Goal: Task Accomplishment & Management: Use online tool/utility

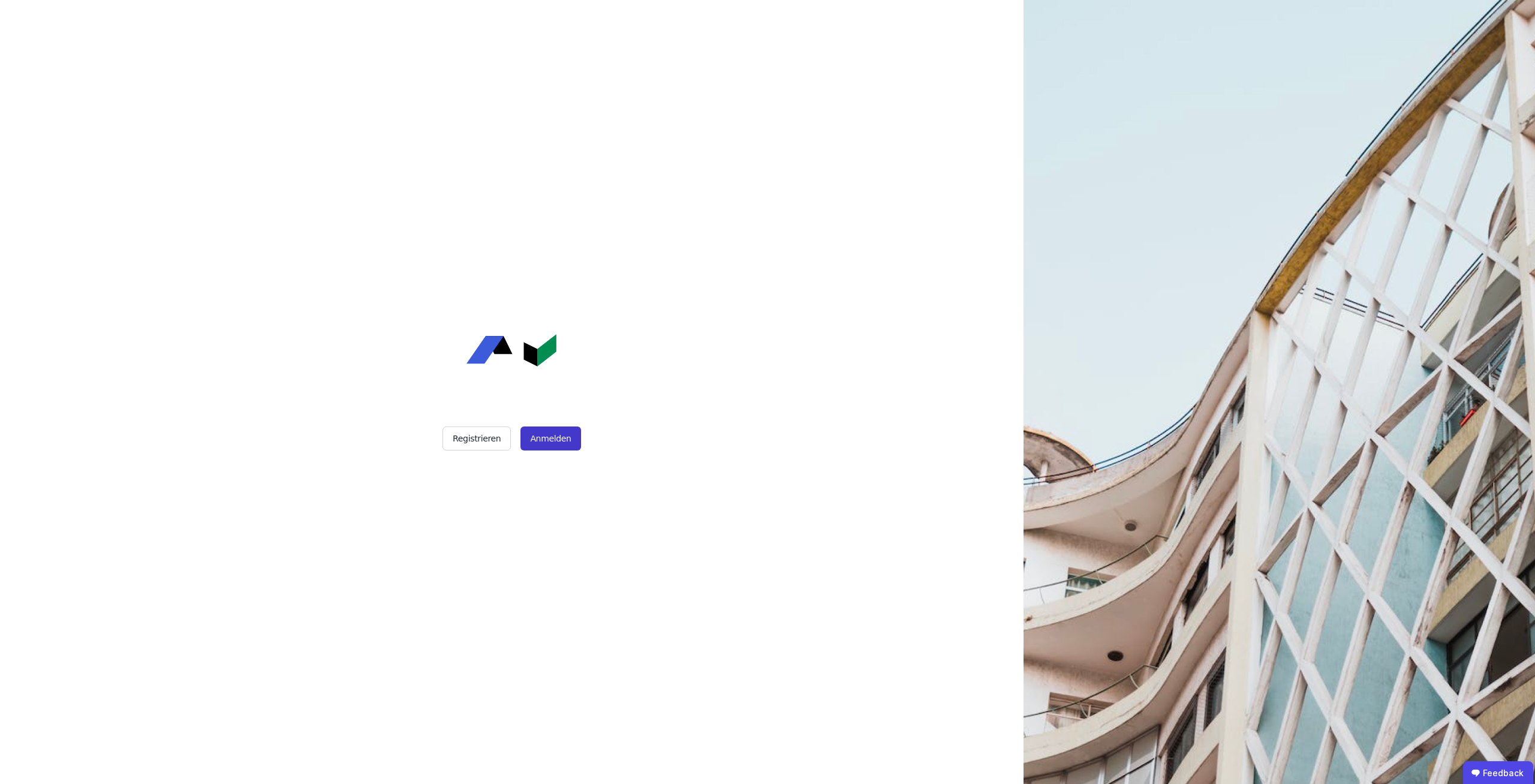
click at [567, 429] on button "Anmelden" at bounding box center [551, 438] width 60 height 24
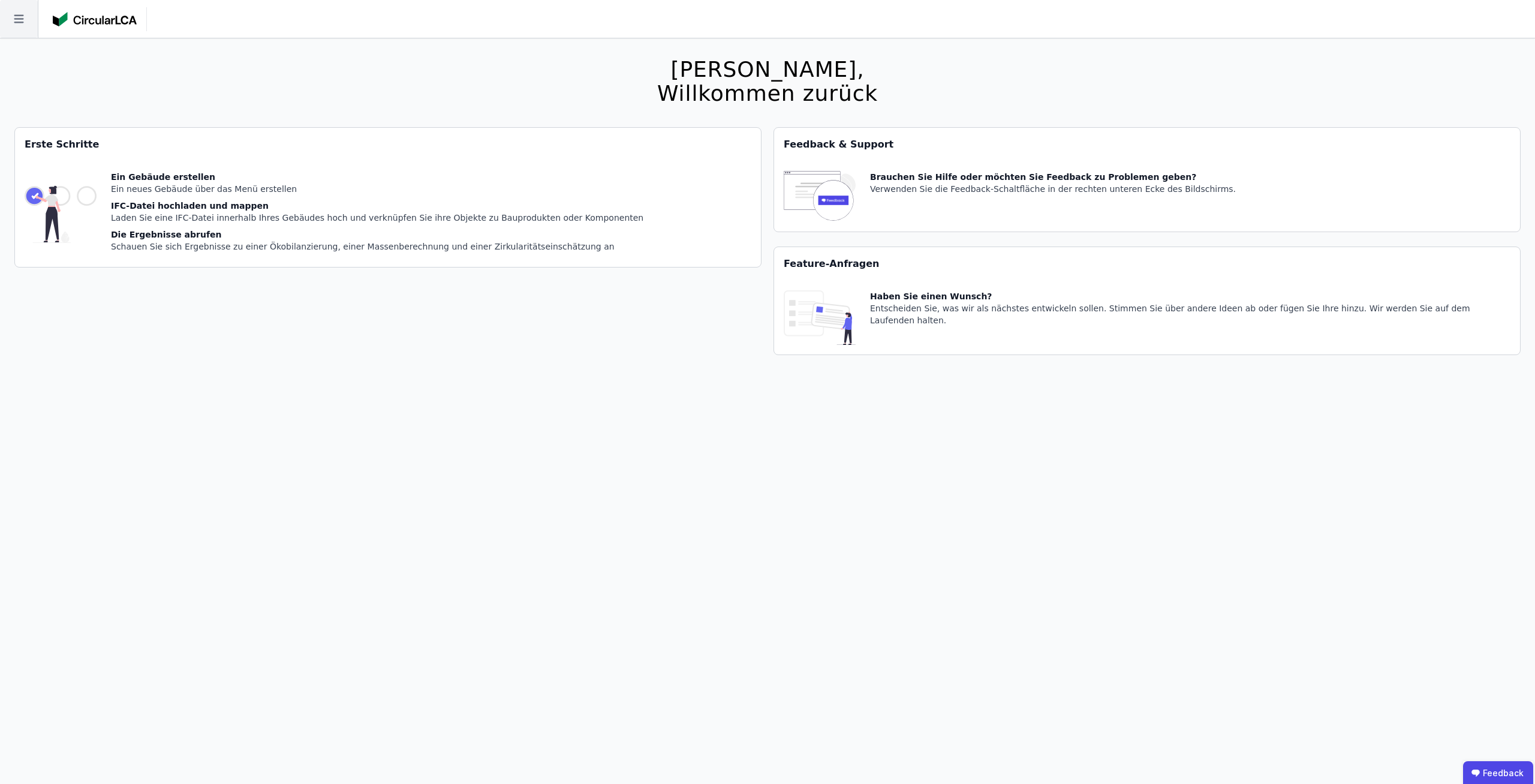
click at [19, 24] on icon at bounding box center [19, 19] width 38 height 38
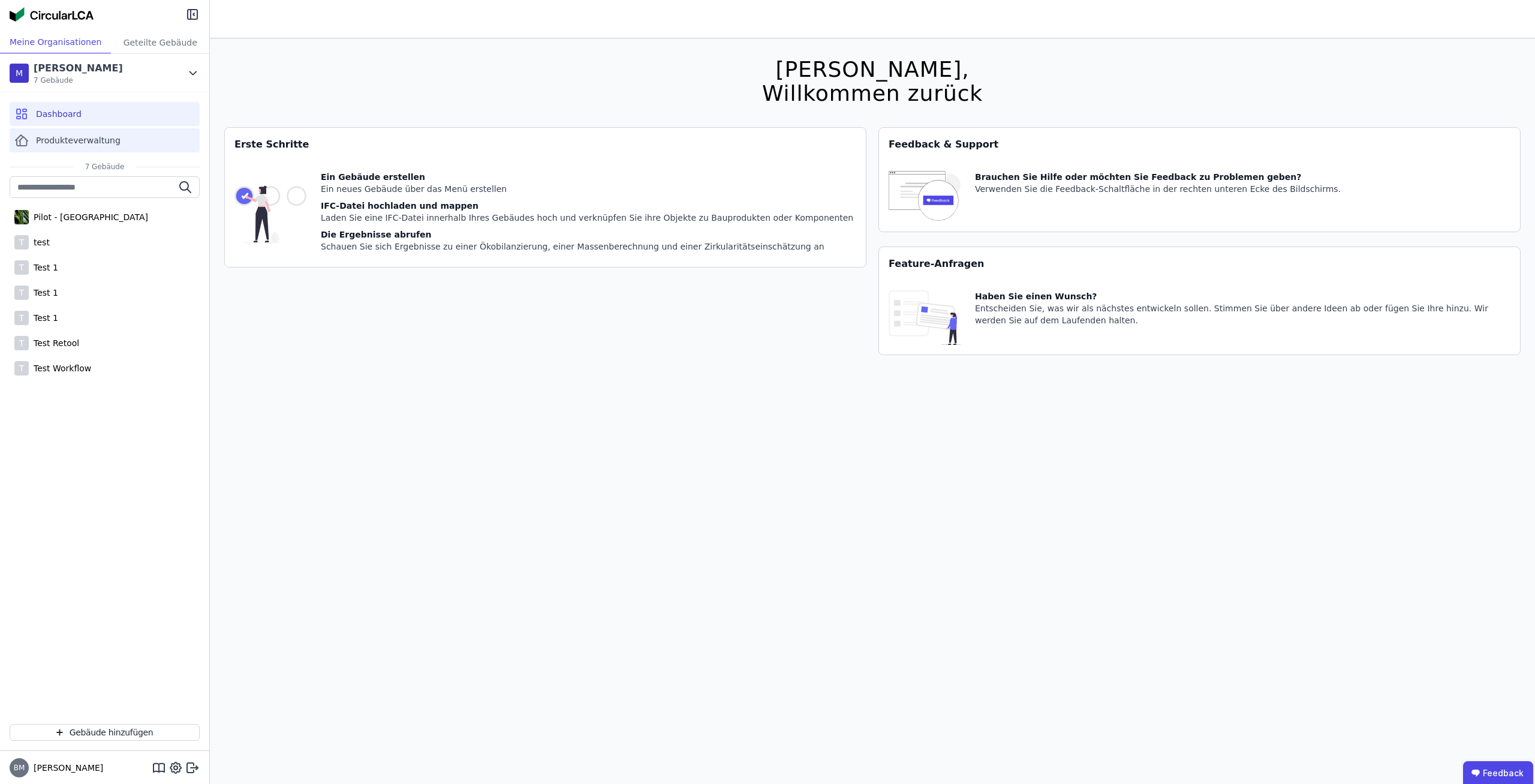
click at [92, 141] on span "Produkteverwaltung" at bounding box center [78, 140] width 84 height 12
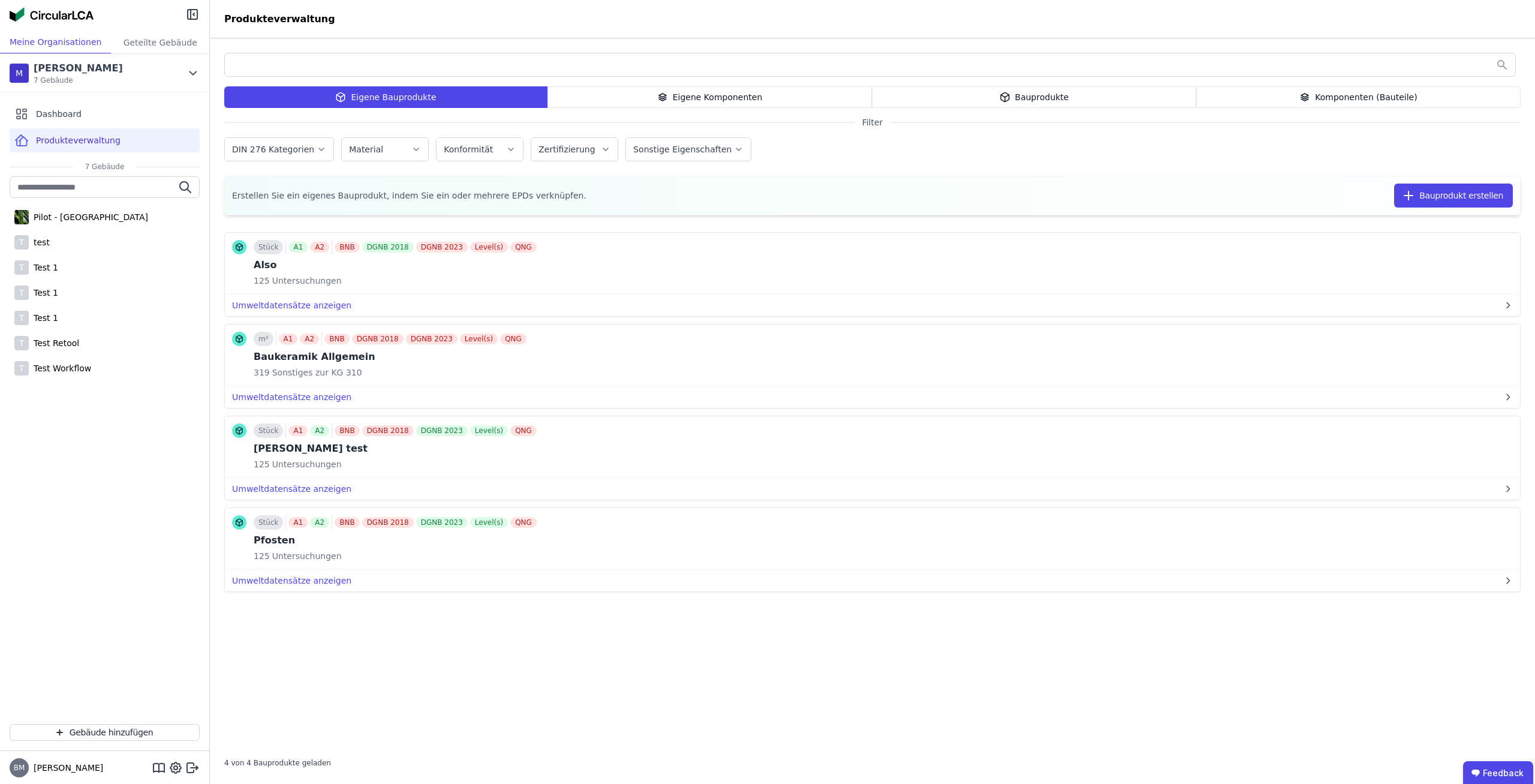
click at [731, 97] on div "Eigene Komponenten" at bounding box center [709, 97] width 325 height 22
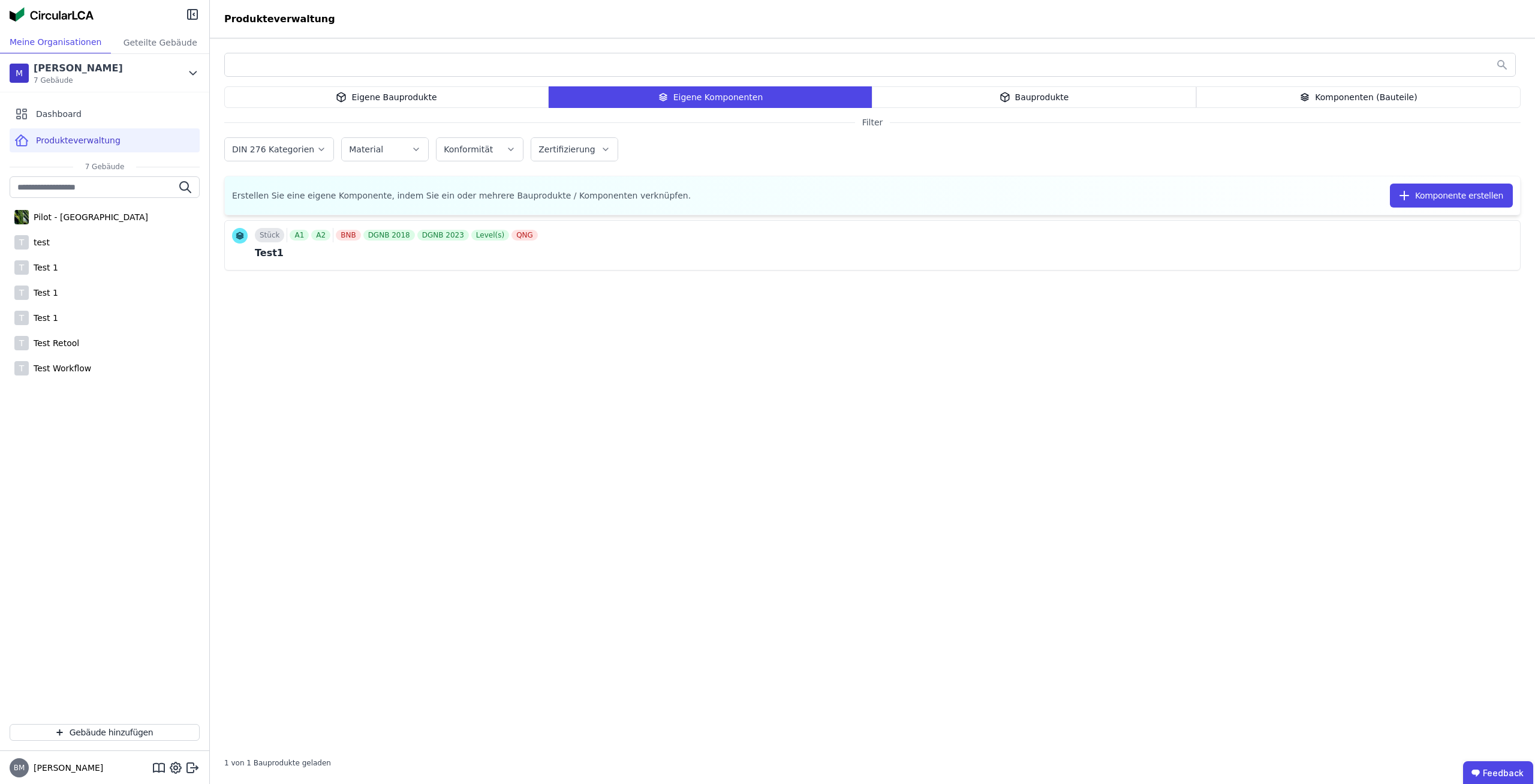
click at [1096, 96] on div "Bauprodukte" at bounding box center [1034, 97] width 325 height 22
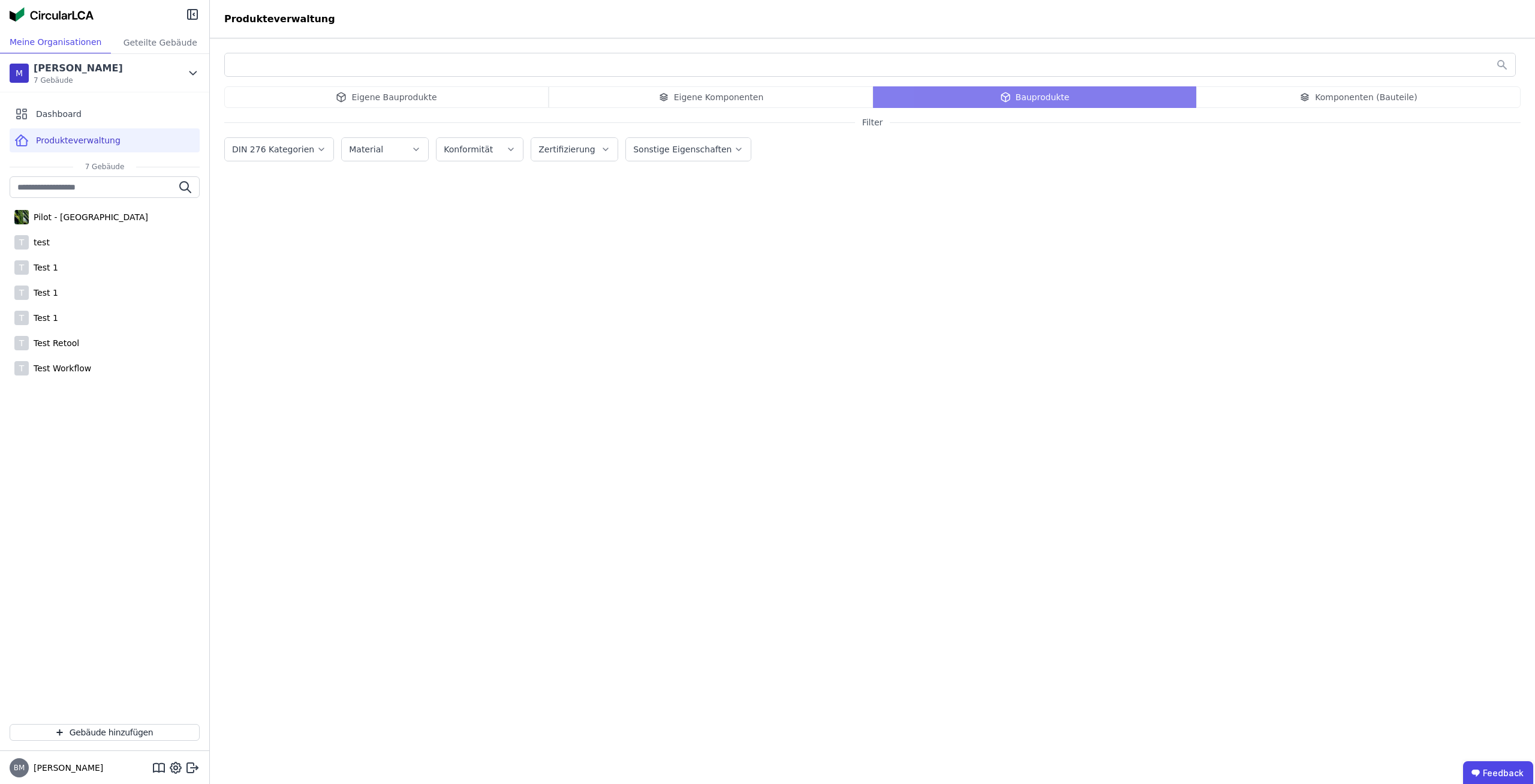
click at [1386, 99] on div "Eigene Bauprodukte Eigene Komponenten Bauprodukte Komponenten (Bauteile)" at bounding box center [872, 97] width 1297 height 22
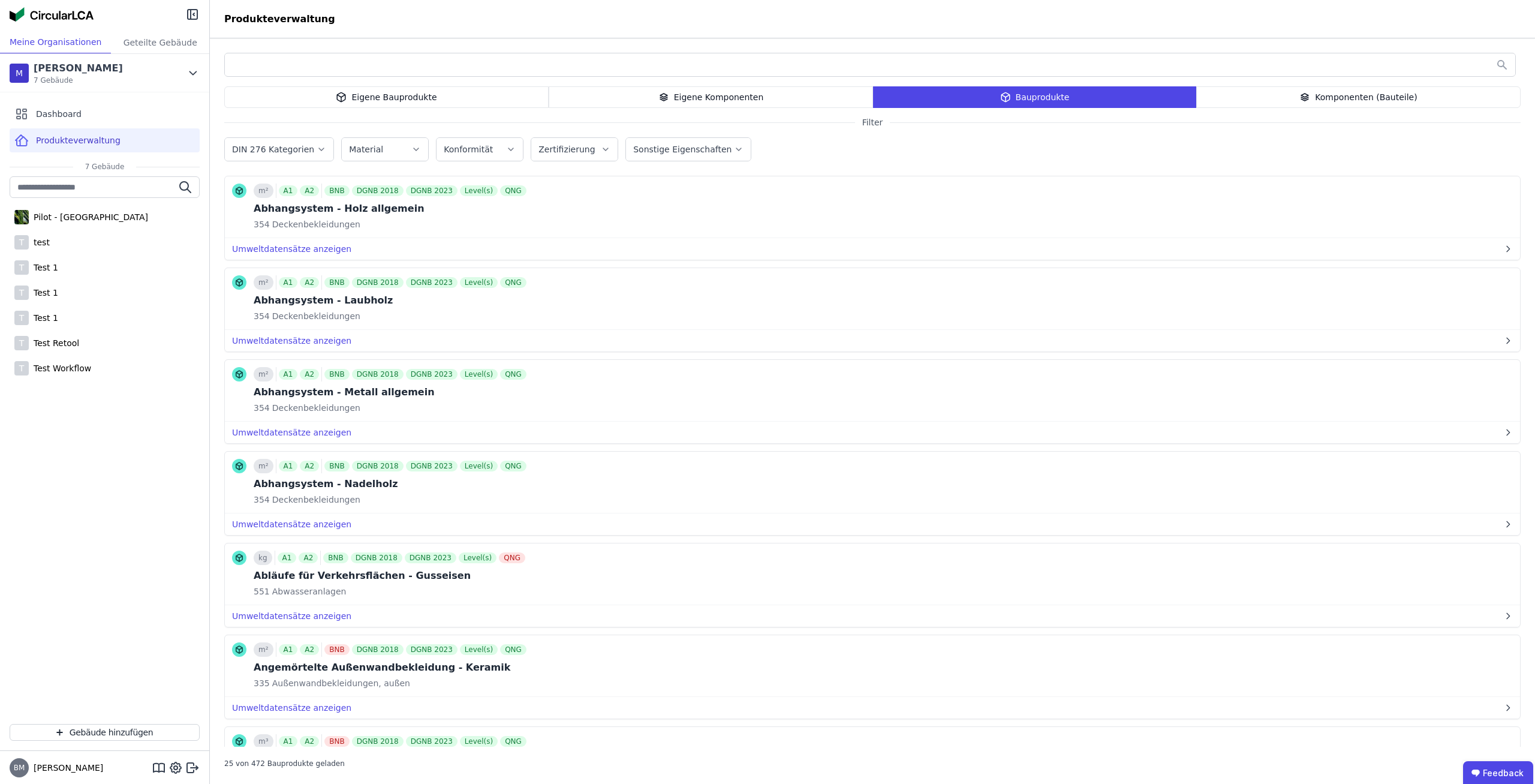
click at [1463, 100] on div "Komponenten (Bauteile)" at bounding box center [1358, 97] width 325 height 22
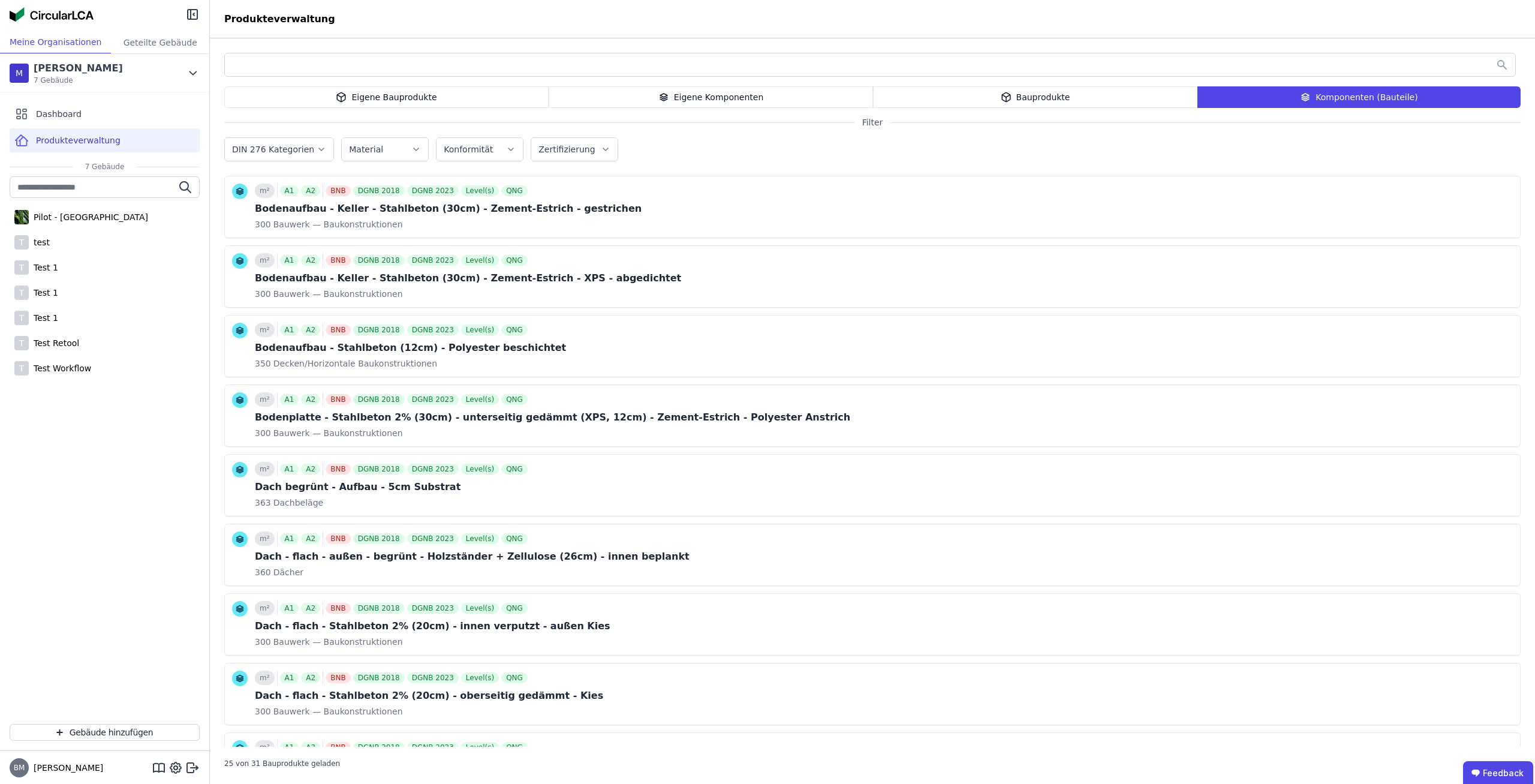
click at [476, 95] on div "Eigene Bauprodukte" at bounding box center [386, 97] width 325 height 22
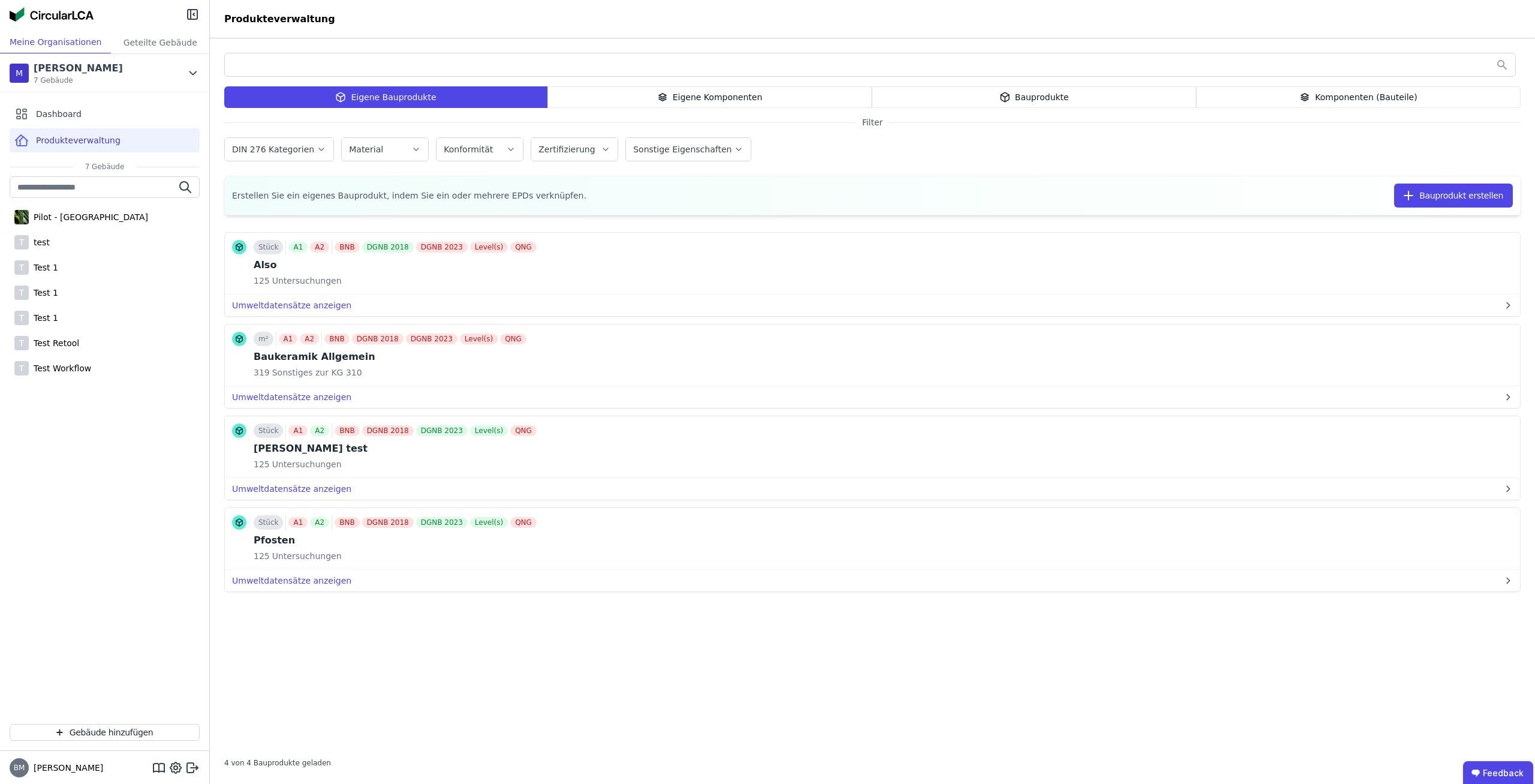
click at [773, 91] on div "Eigene Komponenten" at bounding box center [709, 97] width 325 height 22
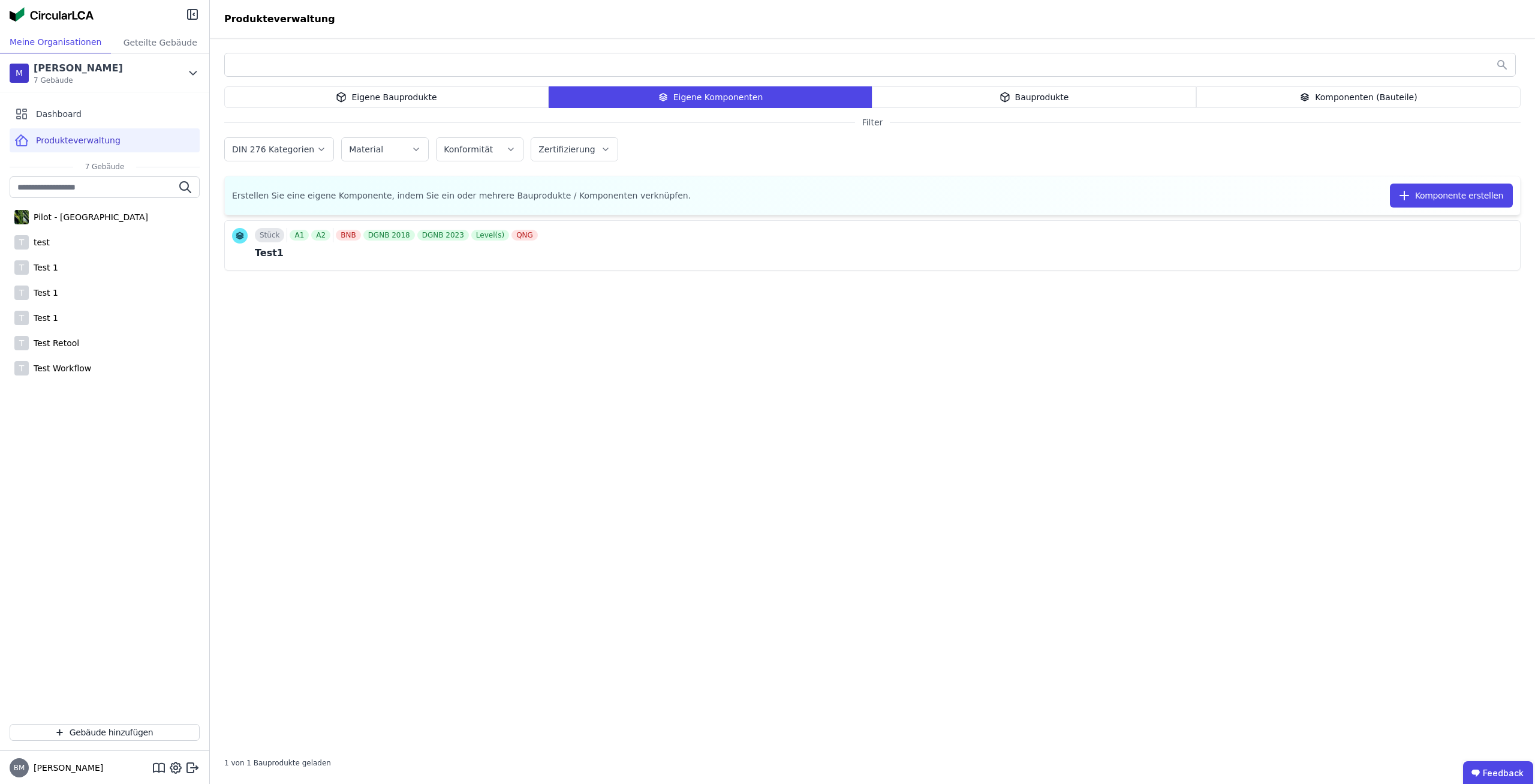
click at [361, 96] on div "Eigene Bauprodukte" at bounding box center [386, 97] width 325 height 22
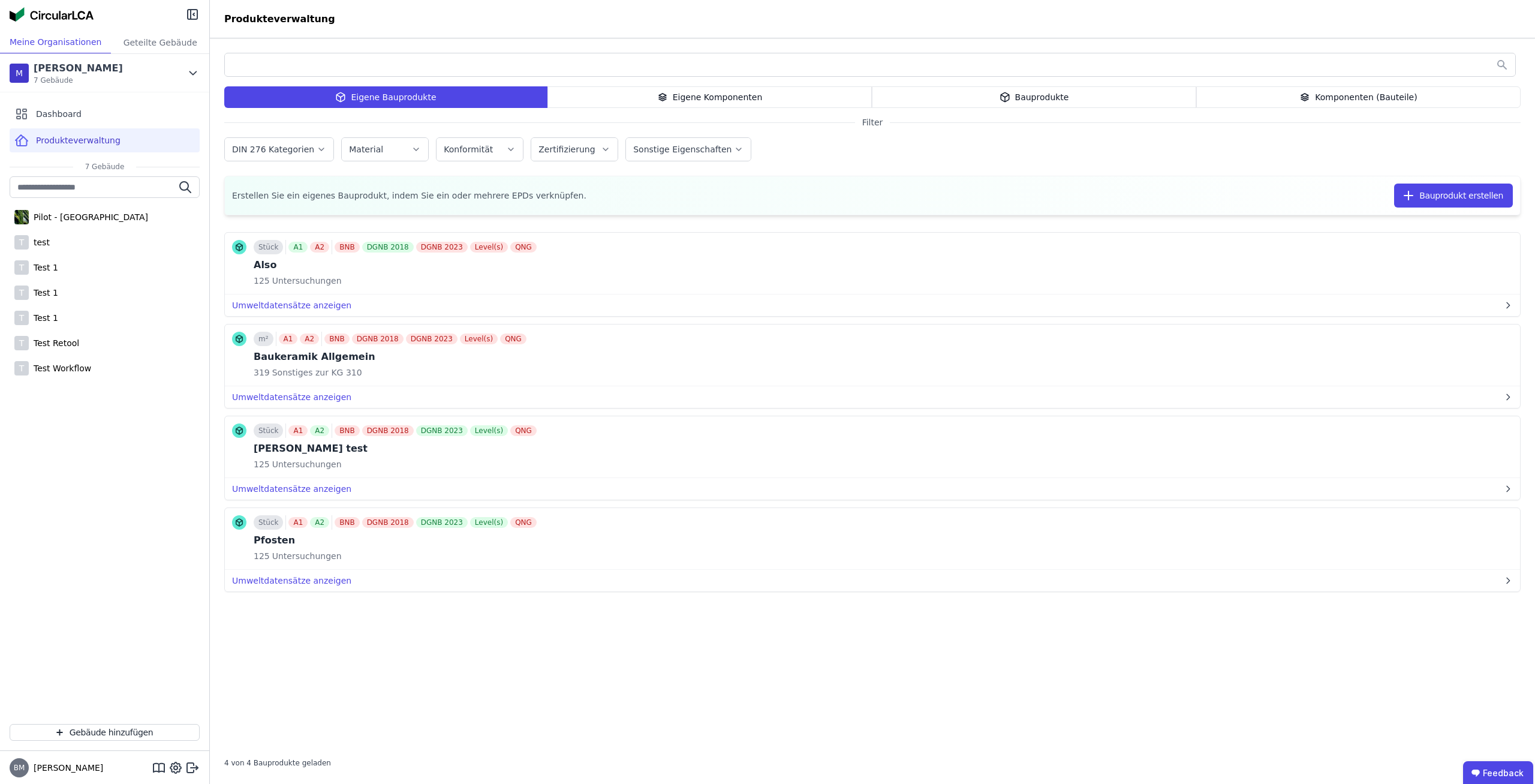
click at [676, 111] on div "Eigene Bauprodukte Eigene Komponenten Bauprodukte Komponenten (Bauteile) Filter…" at bounding box center [872, 411] width 1326 height 746
click at [677, 104] on div "Eigene Komponenten" at bounding box center [709, 97] width 325 height 22
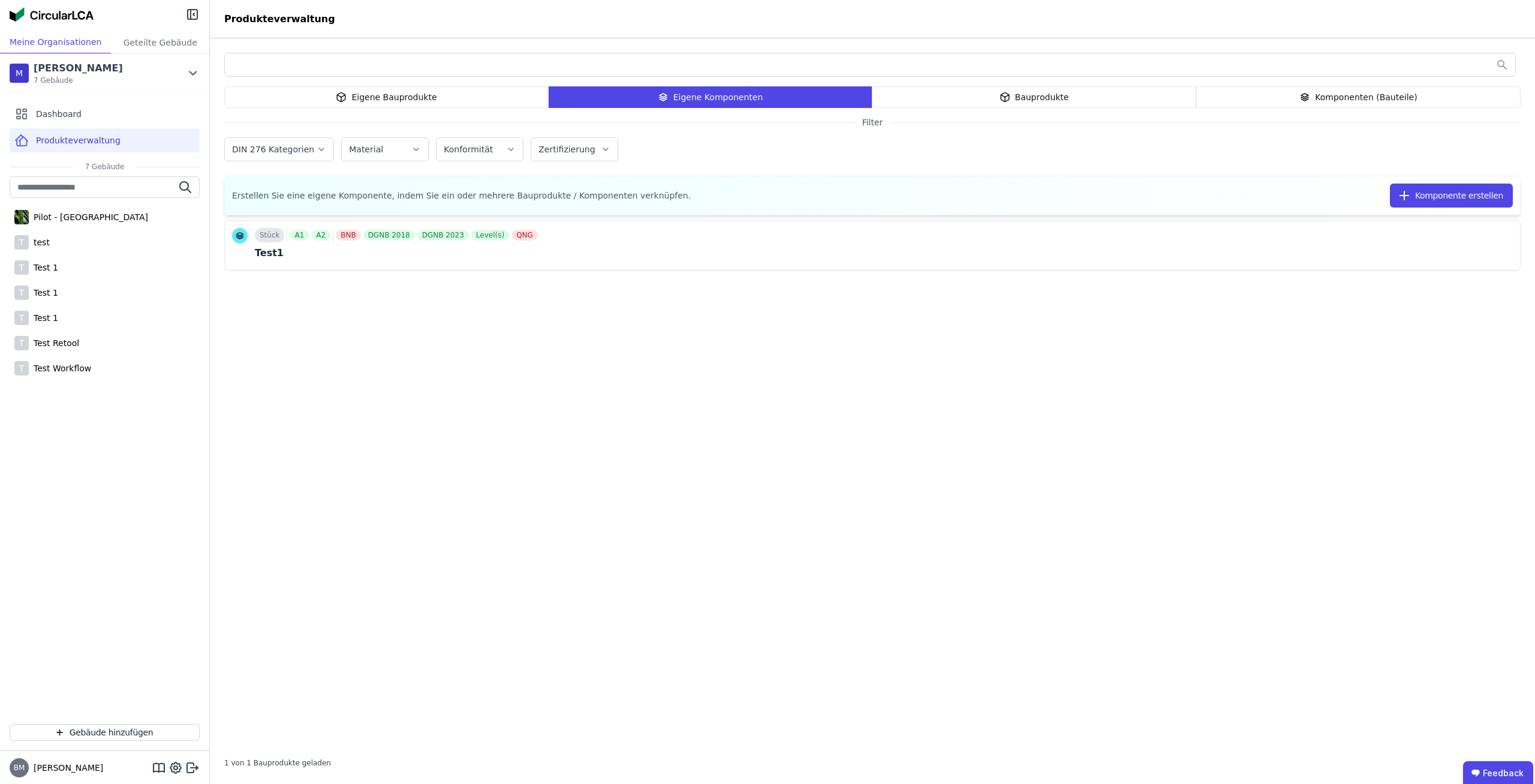
click at [423, 108] on div "Eigene Bauprodukte" at bounding box center [386, 97] width 325 height 22
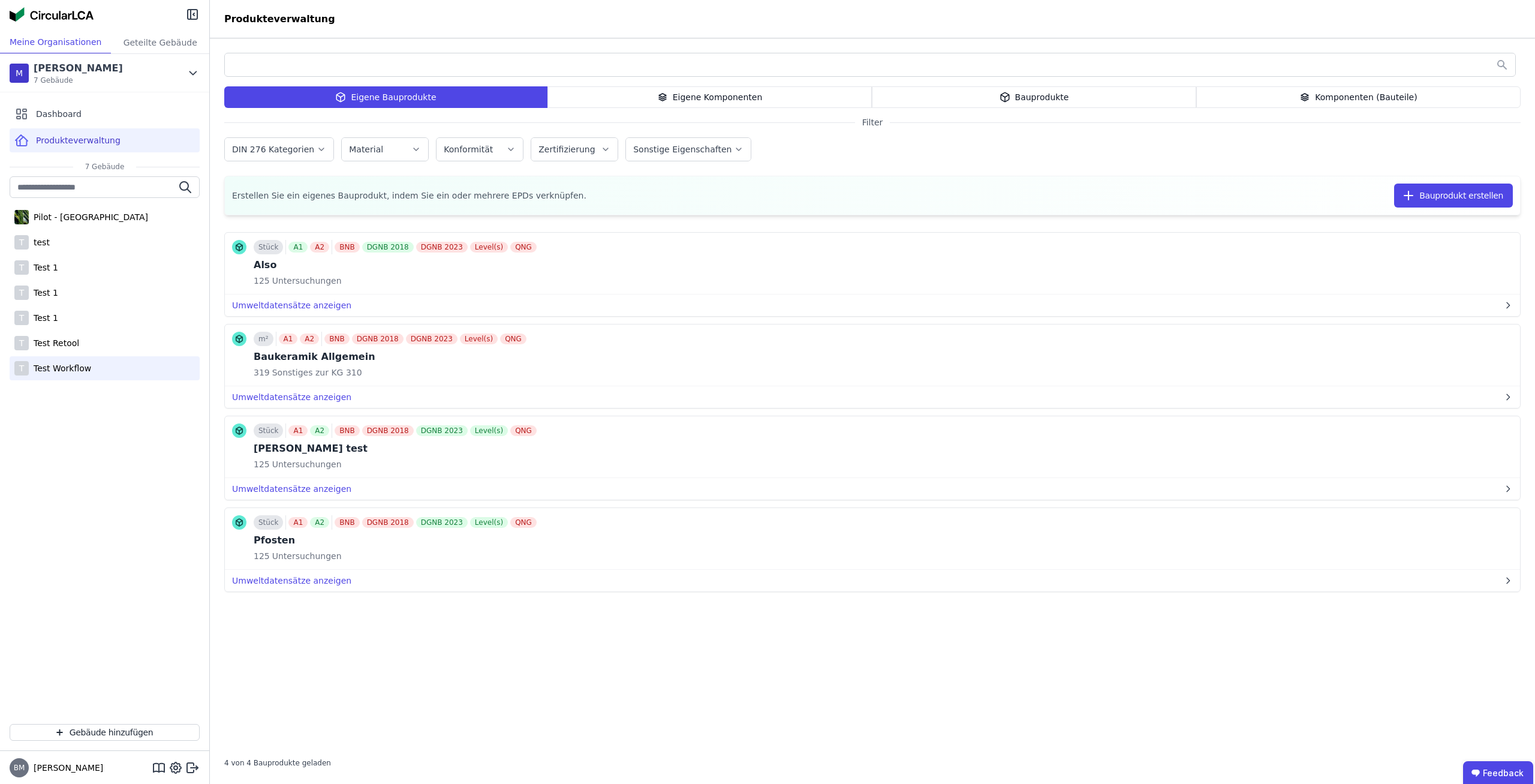
click at [93, 375] on div "T Test Workflow" at bounding box center [104, 368] width 190 height 24
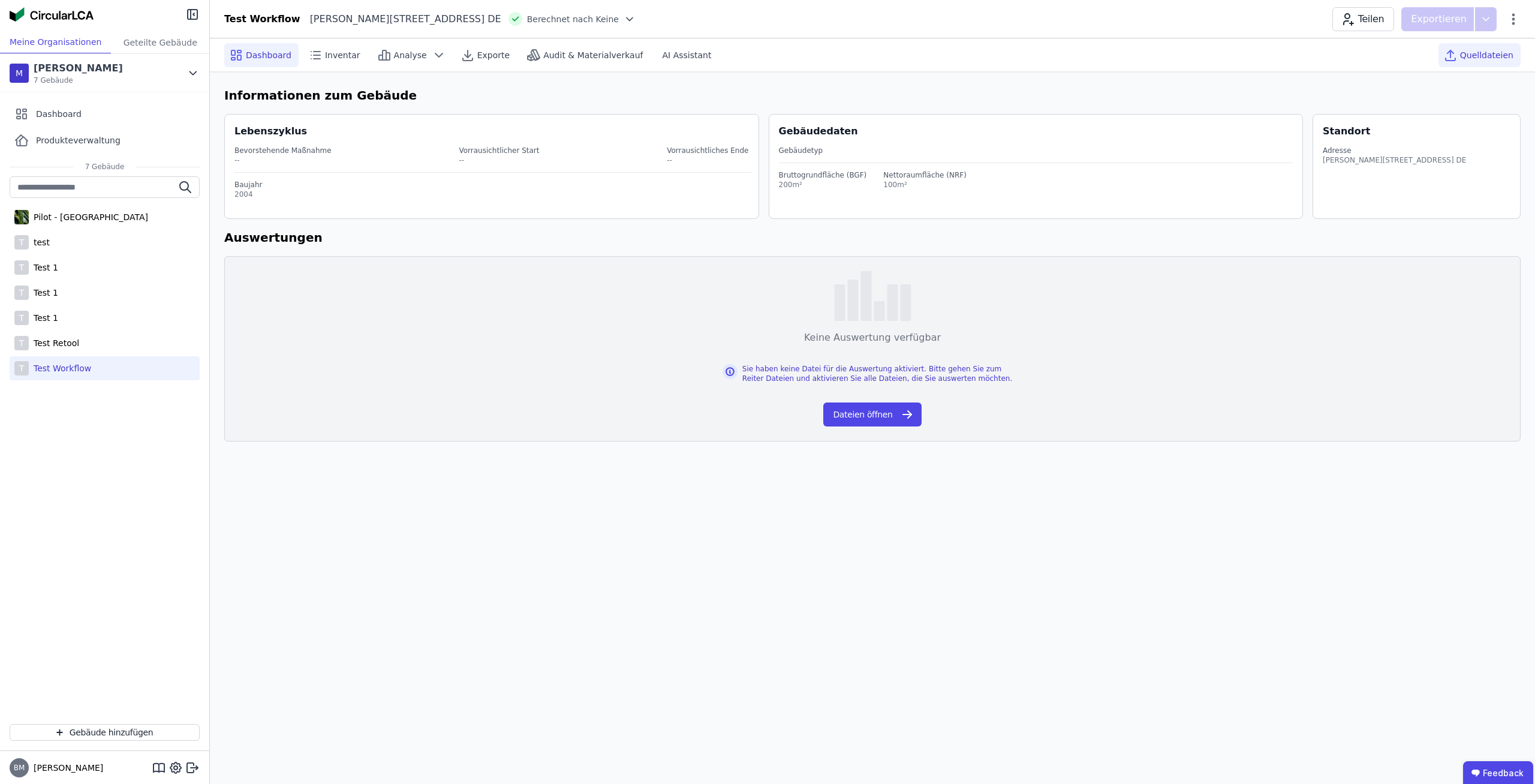
click at [1468, 53] on span "Quelldateien" at bounding box center [1486, 55] width 53 height 12
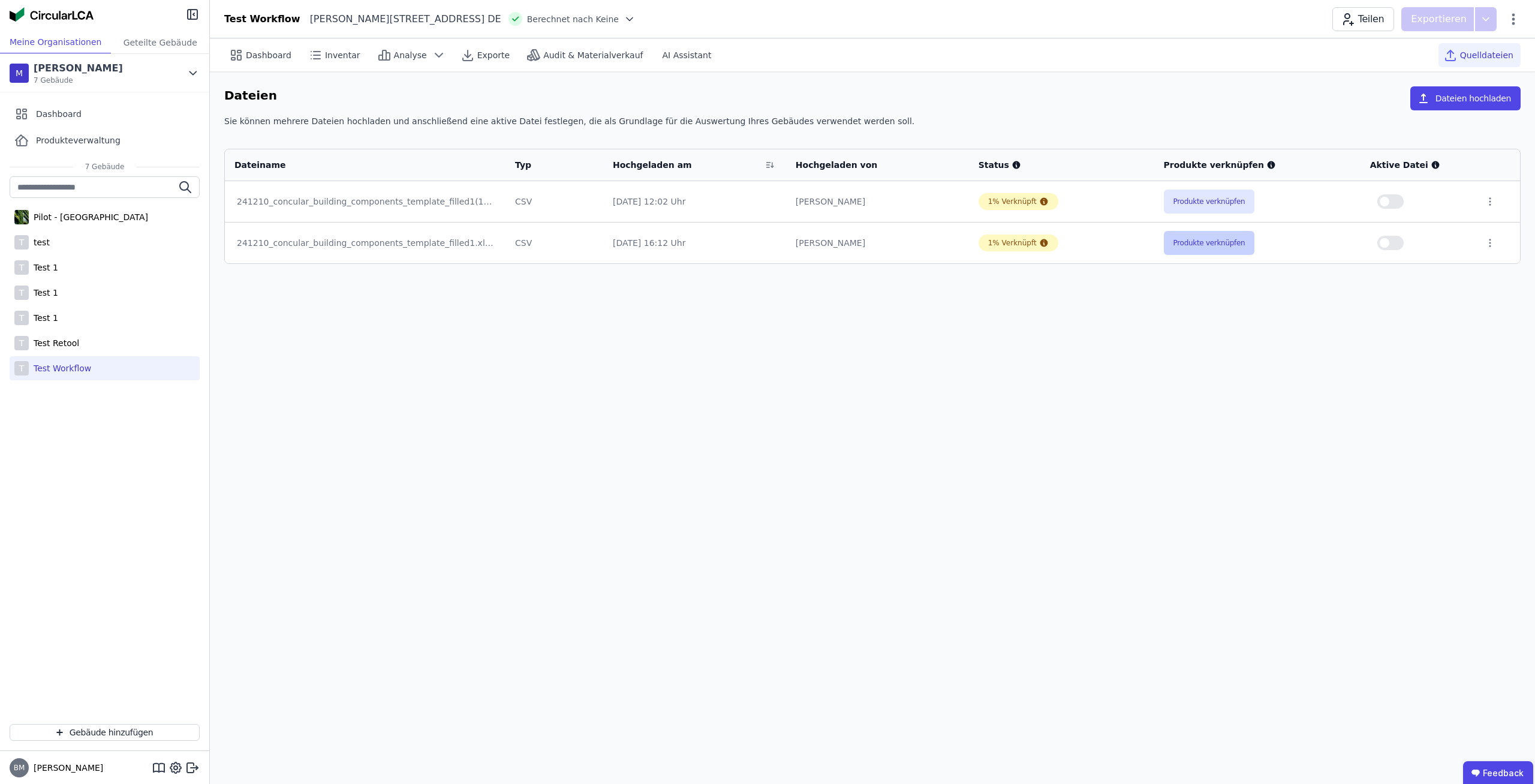
click at [1177, 240] on button "Produkte verknüpfen" at bounding box center [1209, 243] width 91 height 24
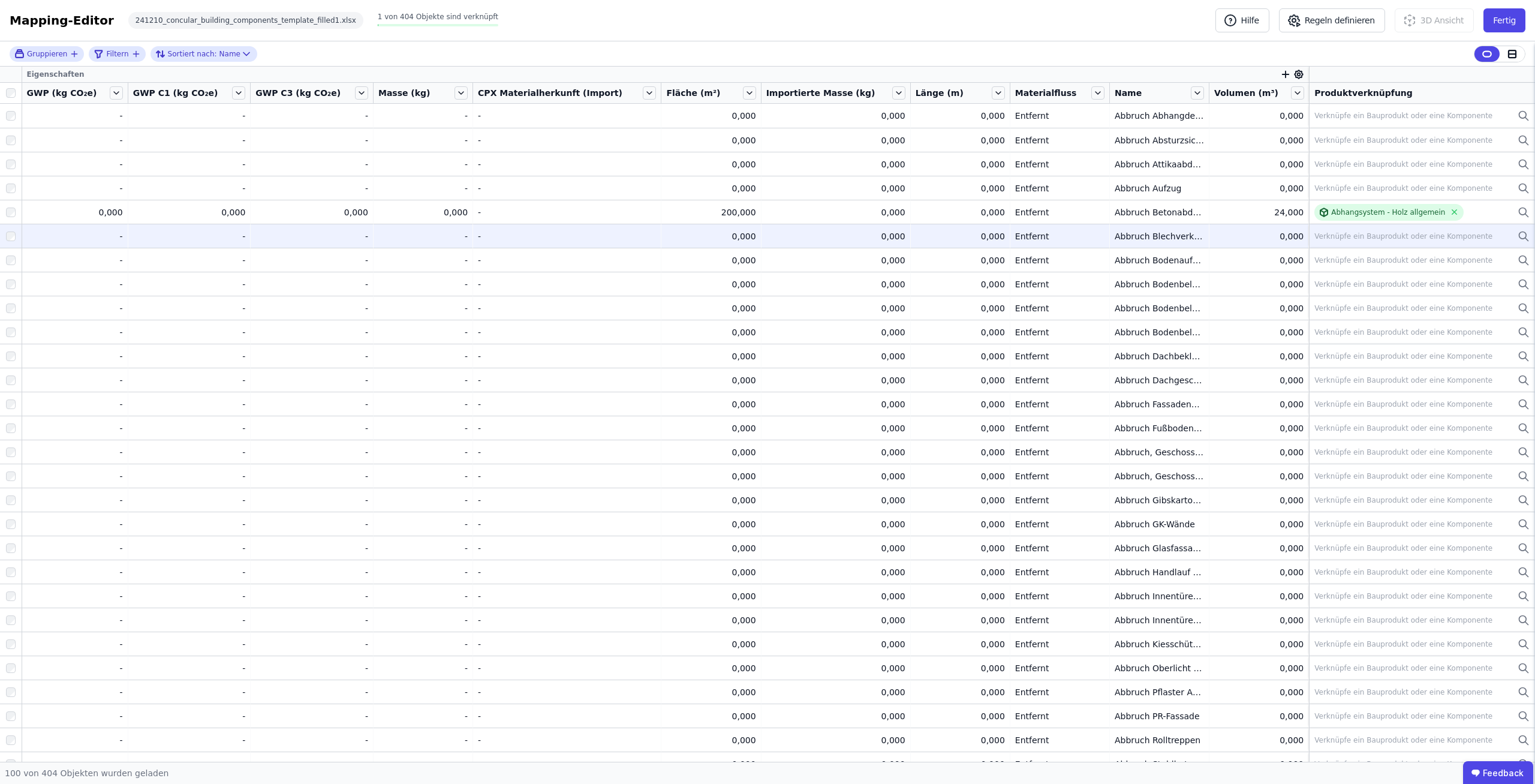
click at [1338, 239] on div "Verknüpfe ein Bauprodukt oder eine Komponente" at bounding box center [1404, 236] width 178 height 10
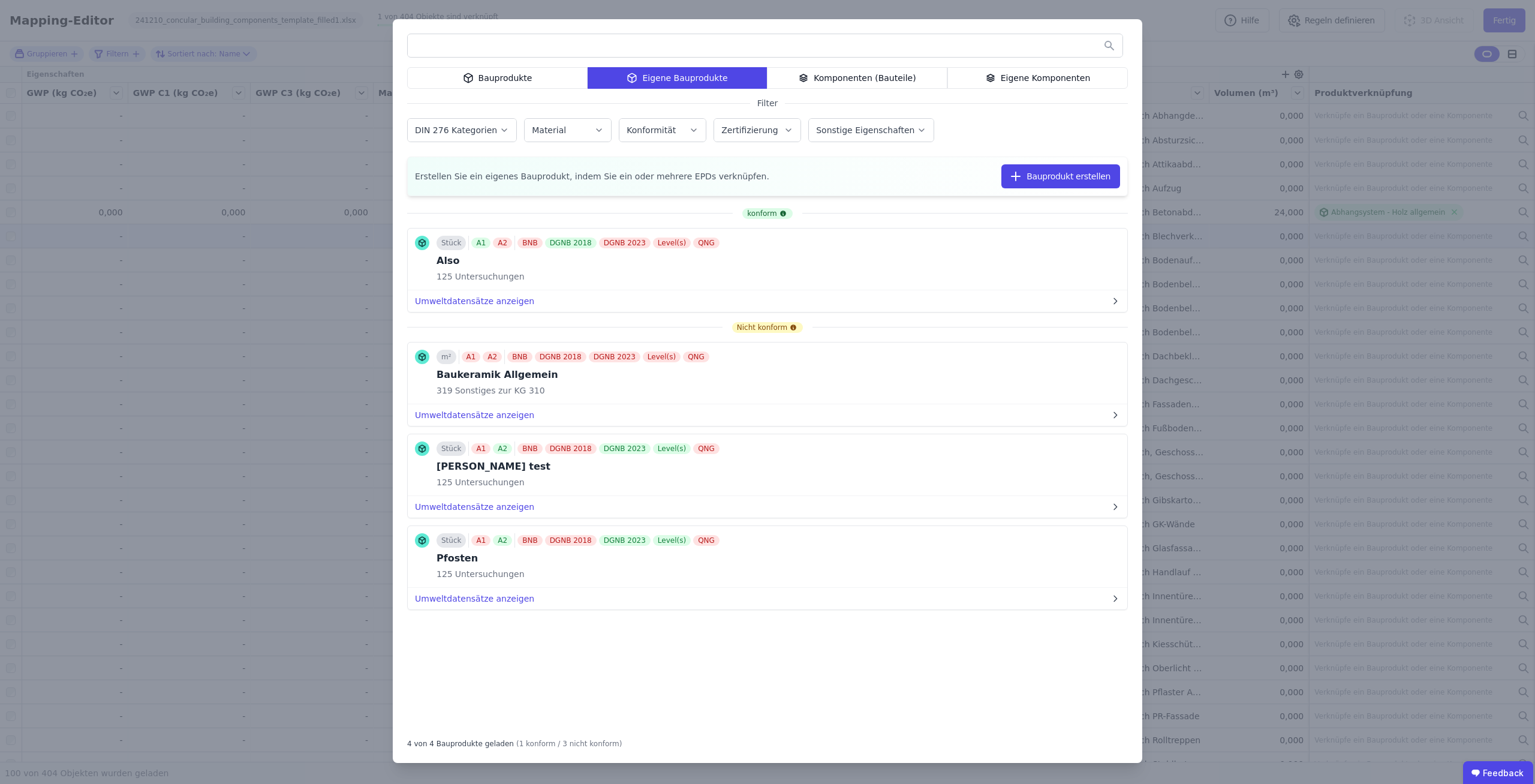
click at [548, 83] on div "Bauprodukte" at bounding box center [497, 78] width 181 height 22
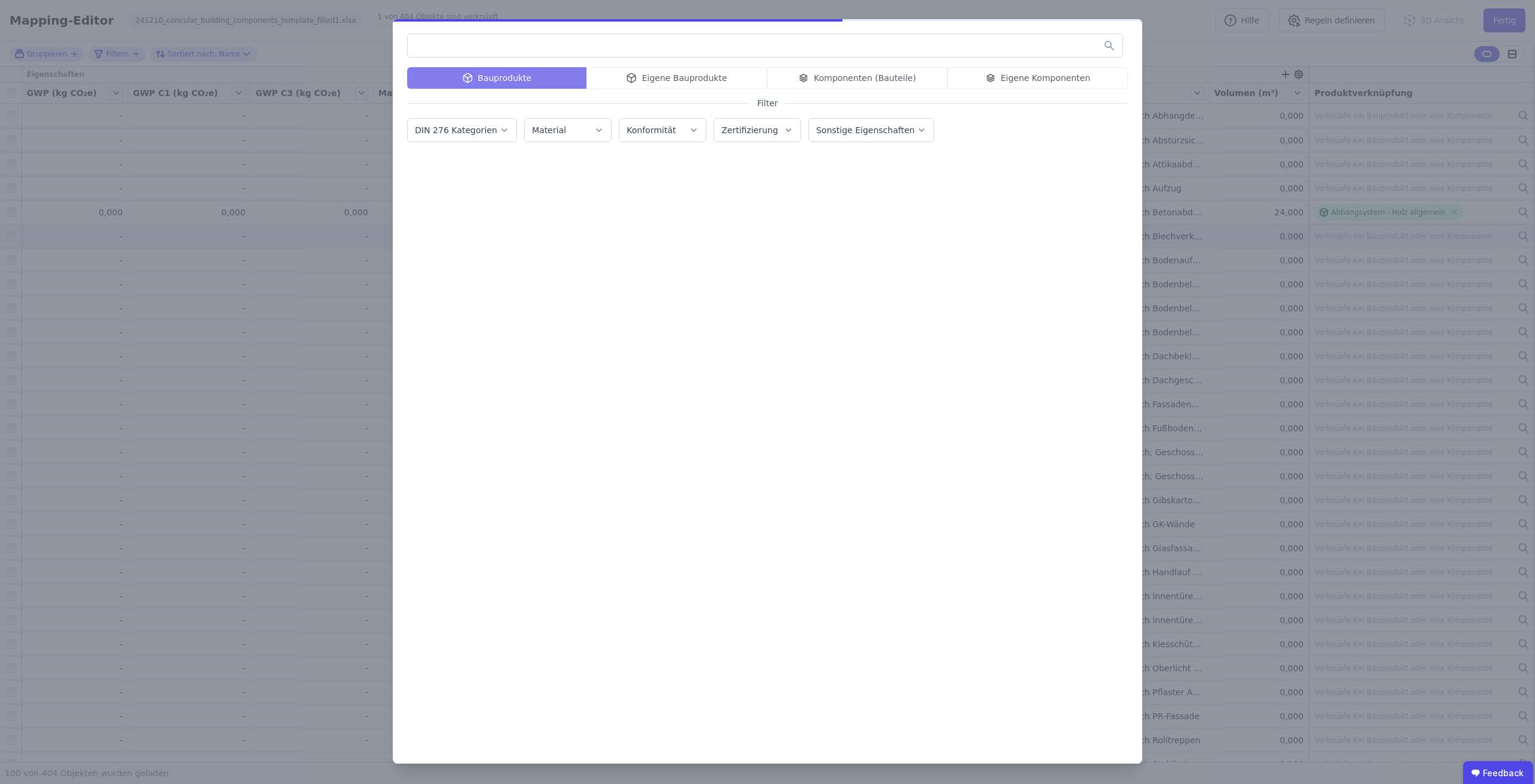
click at [635, 38] on input "text" at bounding box center [765, 45] width 715 height 22
click at [613, 49] on input "text" at bounding box center [765, 45] width 715 height 22
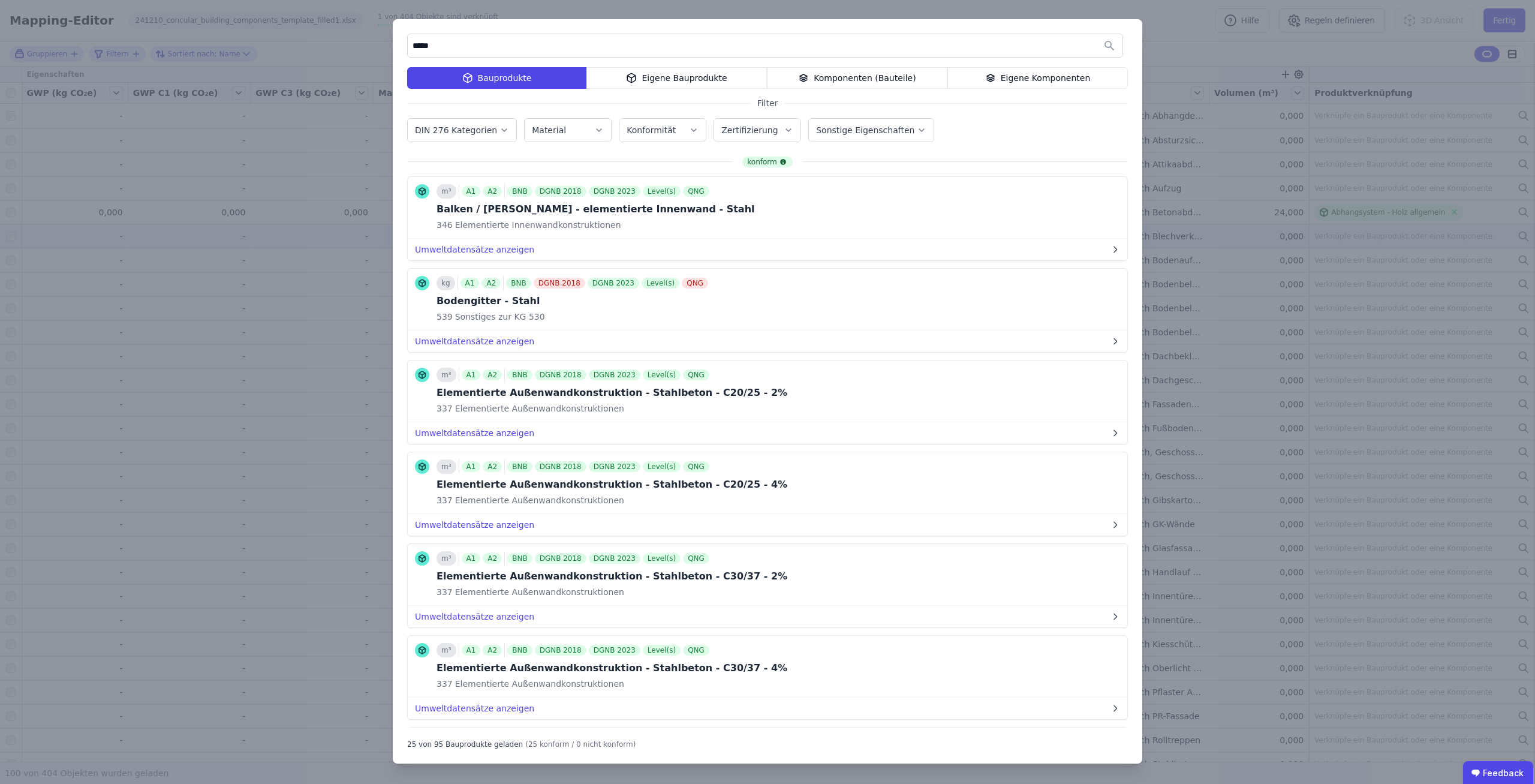
type input "*****"
click at [687, 76] on div "Eigene Bauprodukte" at bounding box center [677, 78] width 181 height 22
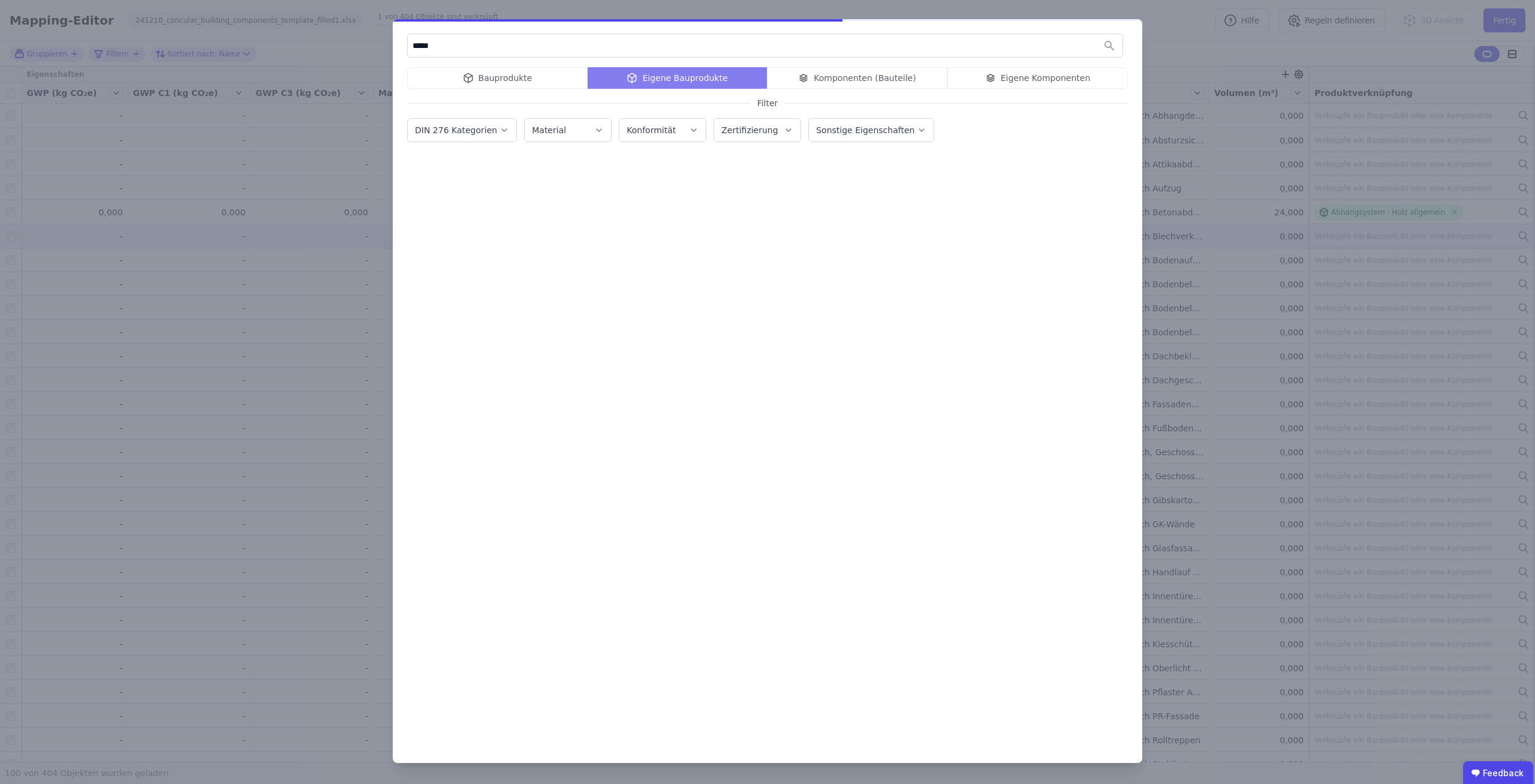
click at [616, 53] on input "*****" at bounding box center [765, 45] width 715 height 22
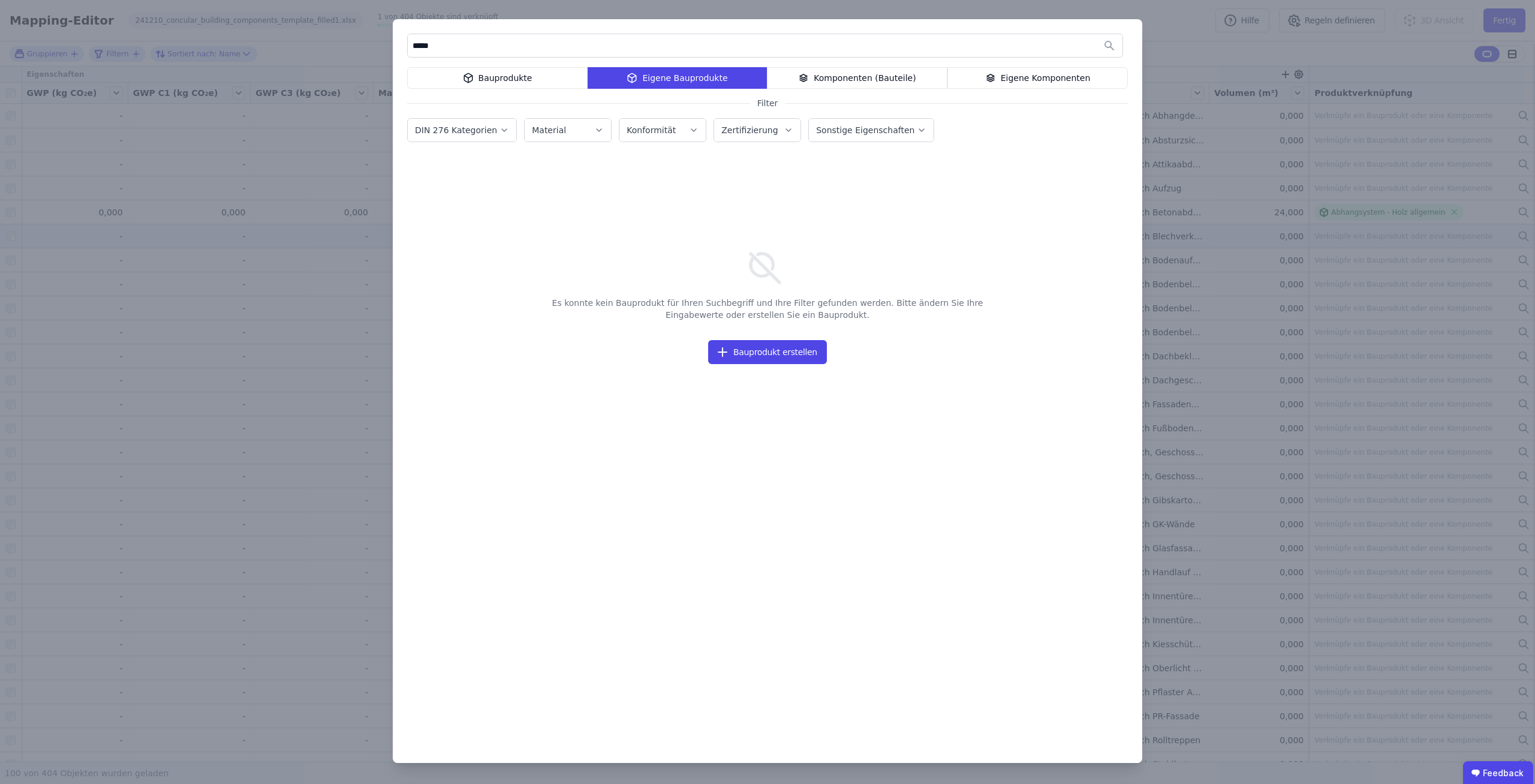
click at [874, 66] on div "***** Bauprodukte Eigene Bauprodukte Komponenten (Bauteile) Eigene Komponenten …" at bounding box center [768, 391] width 750 height 744
click at [837, 80] on div "Komponenten (Bauteile)" at bounding box center [857, 78] width 181 height 22
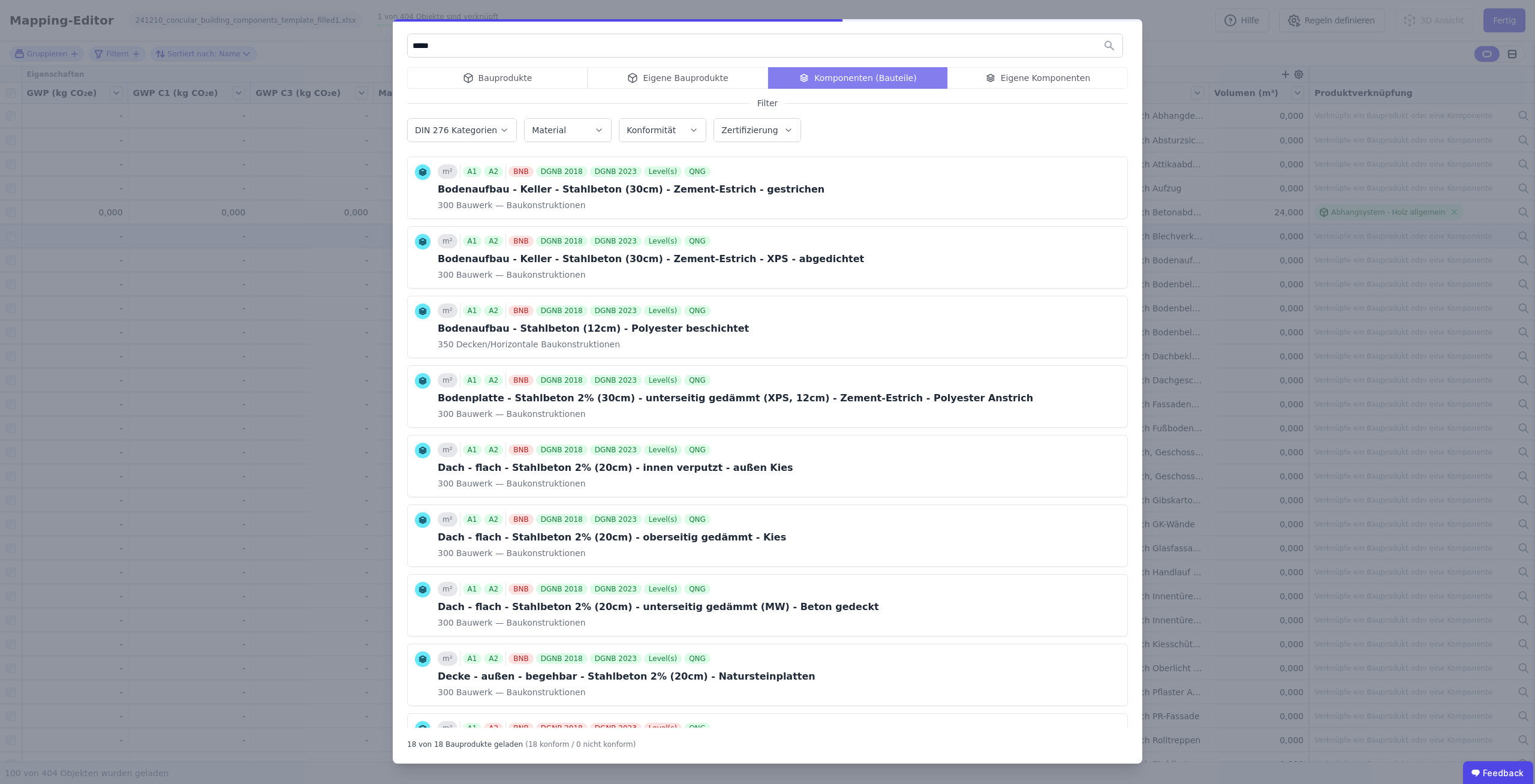
click at [554, 46] on input "*****" at bounding box center [765, 45] width 715 height 22
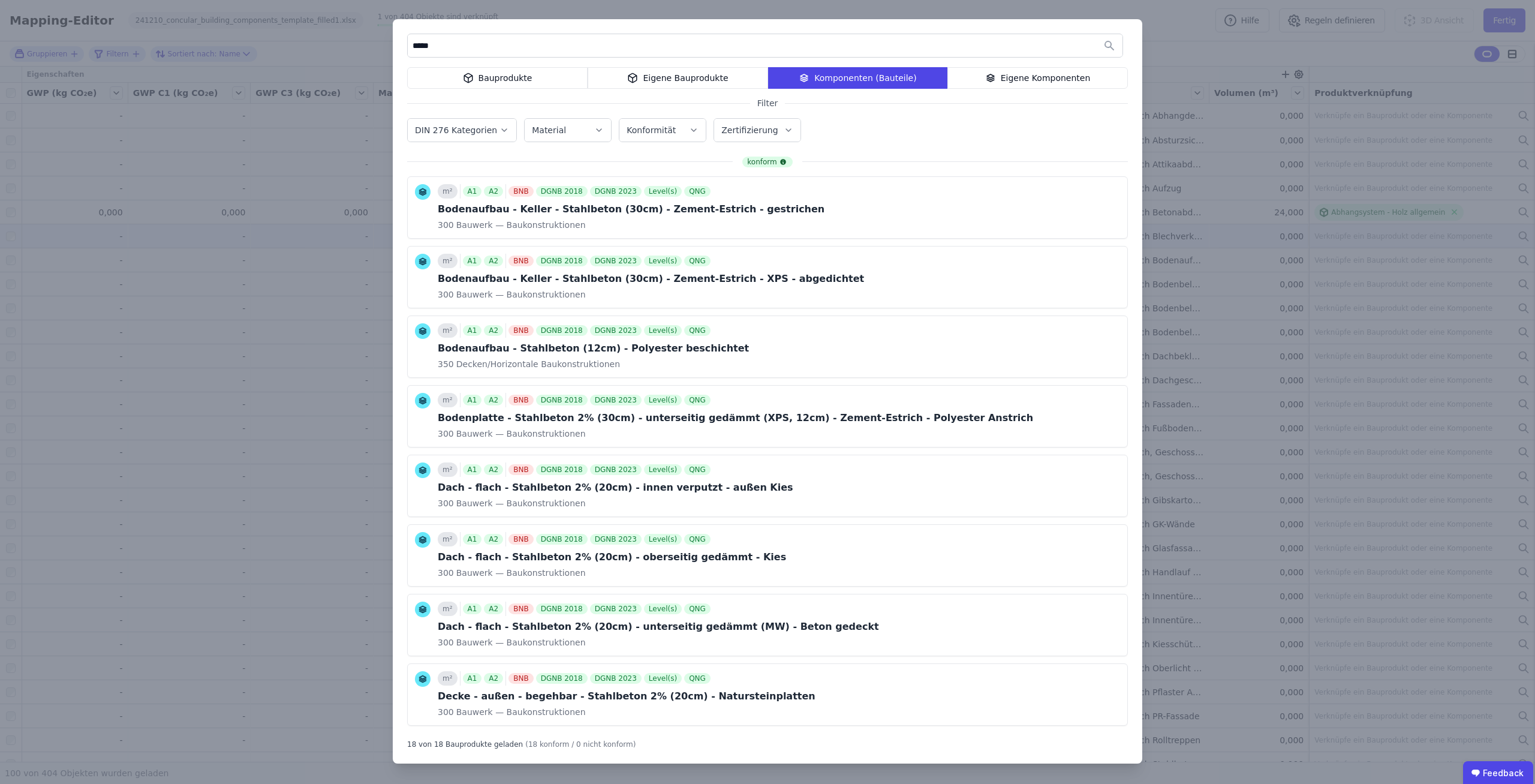
click at [571, 40] on input "*****" at bounding box center [765, 45] width 715 height 22
click at [546, 74] on div "Bauprodukte" at bounding box center [497, 78] width 181 height 22
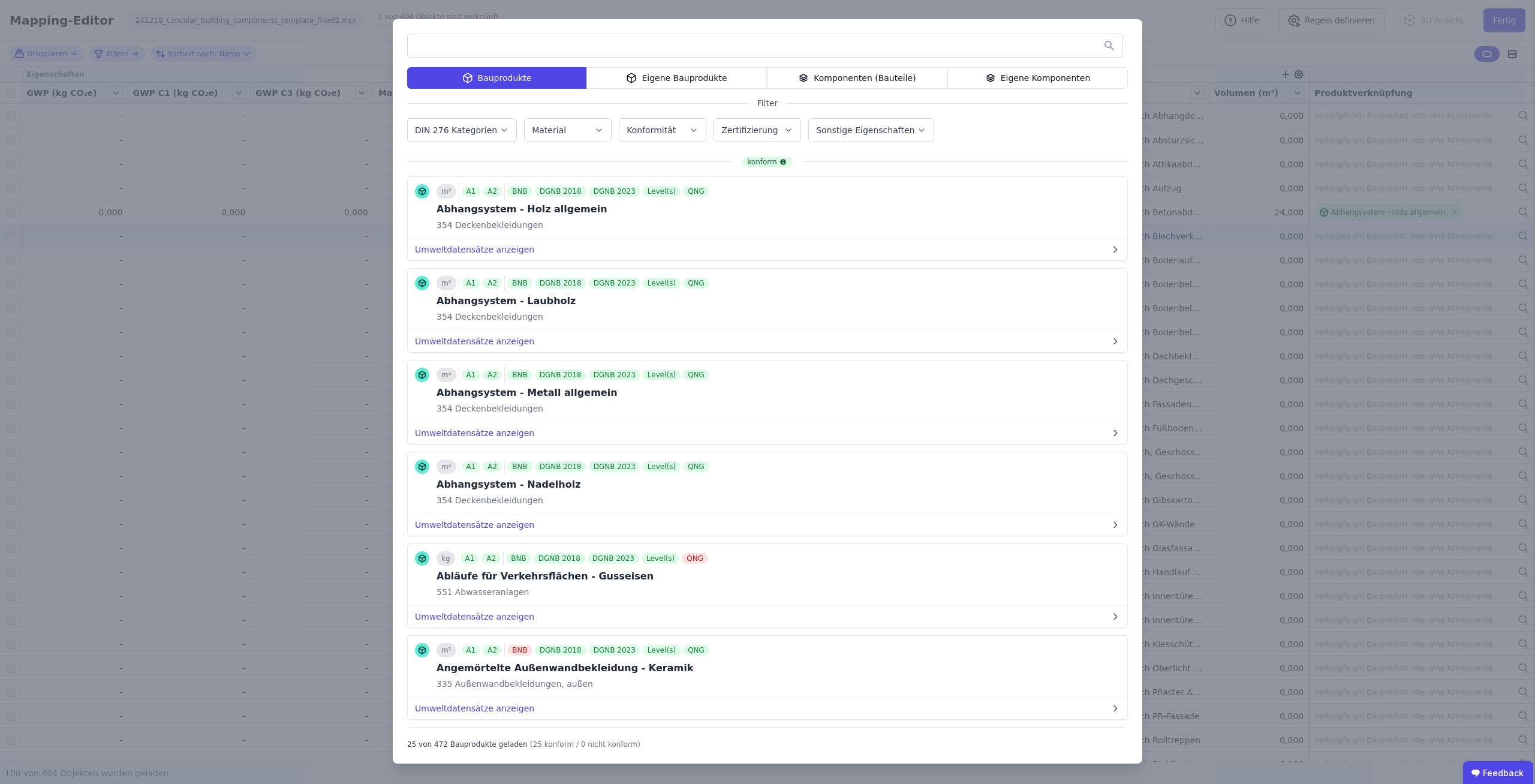
click at [698, 84] on div "Eigene Bauprodukte" at bounding box center [677, 78] width 181 height 22
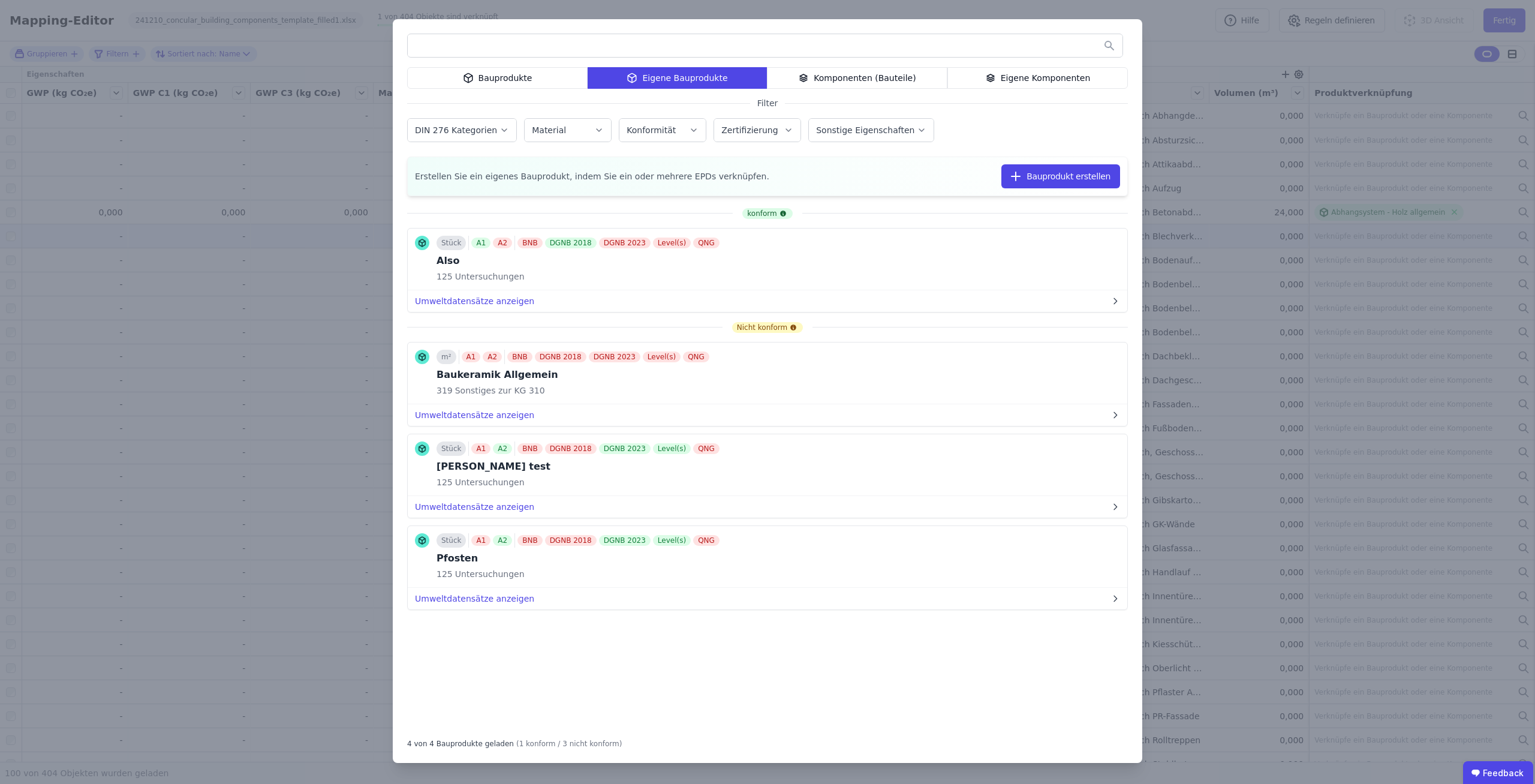
click at [567, 84] on div "Bauprodukte" at bounding box center [497, 78] width 181 height 22
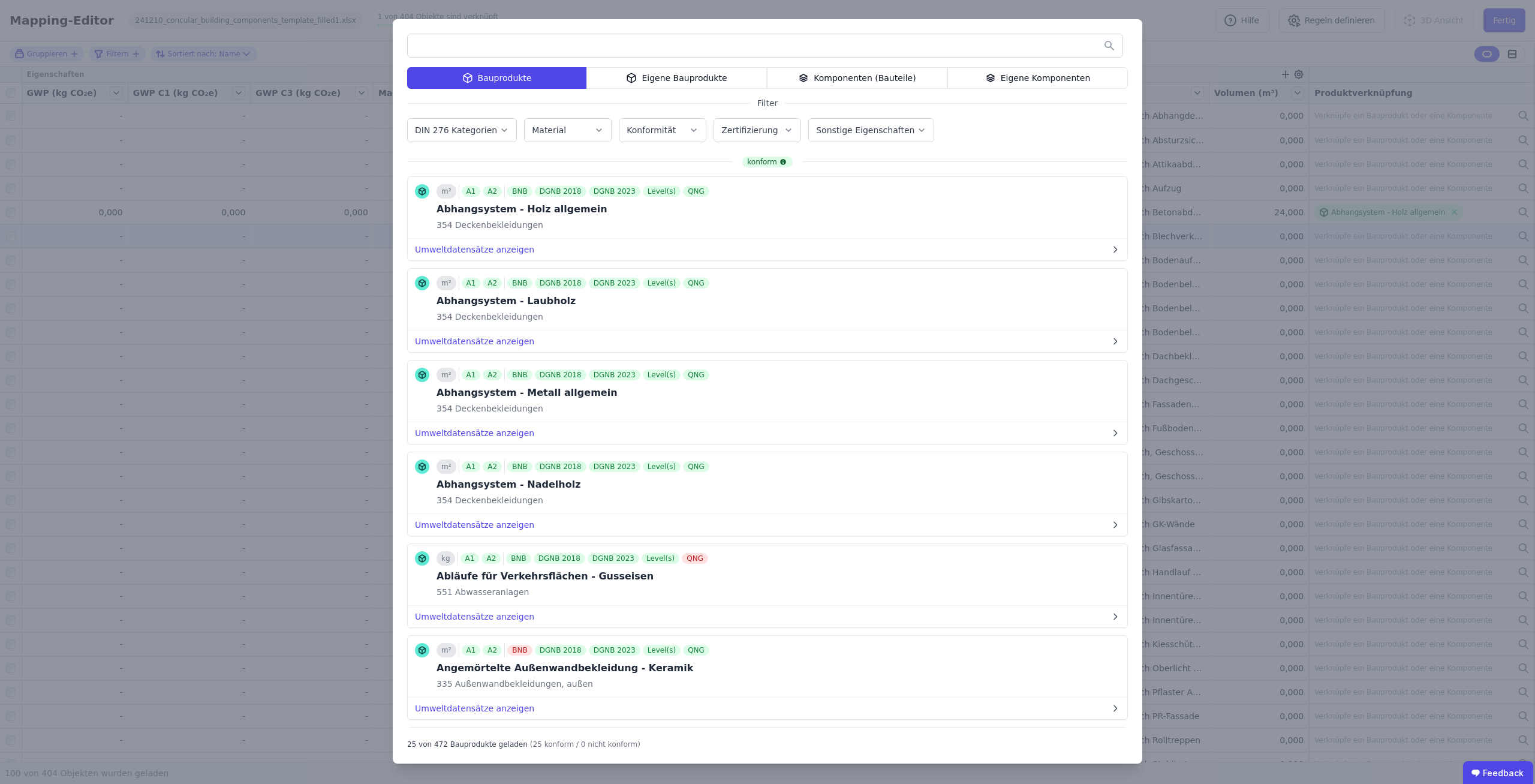
click at [682, 84] on div "Eigene Bauprodukte" at bounding box center [677, 78] width 181 height 22
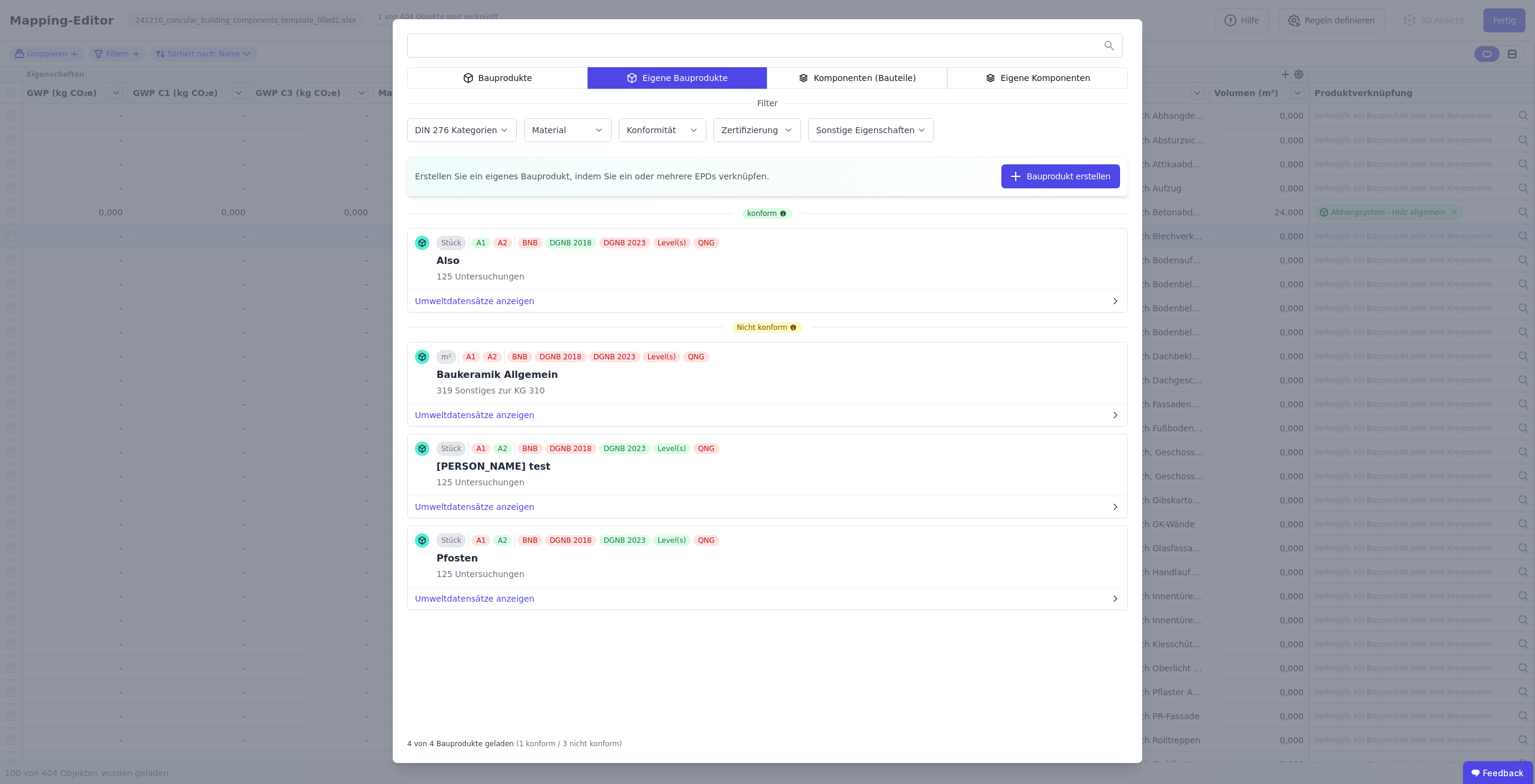
click at [947, 126] on div "DIN 276 Kategorien Material Konformität Zertifizierung Sonstige Eigenschaften" at bounding box center [768, 131] width 721 height 31
click at [952, 129] on div "DIN 276 Kategorien Material Konformität Zertifizierung Sonstige Eigenschaften" at bounding box center [768, 131] width 721 height 31
click at [1199, 35] on div "Bauprodukte Eigene Bauprodukte Komponenten (Bauteile) Eigene Komponenten Filter…" at bounding box center [768, 392] width 1535 height 784
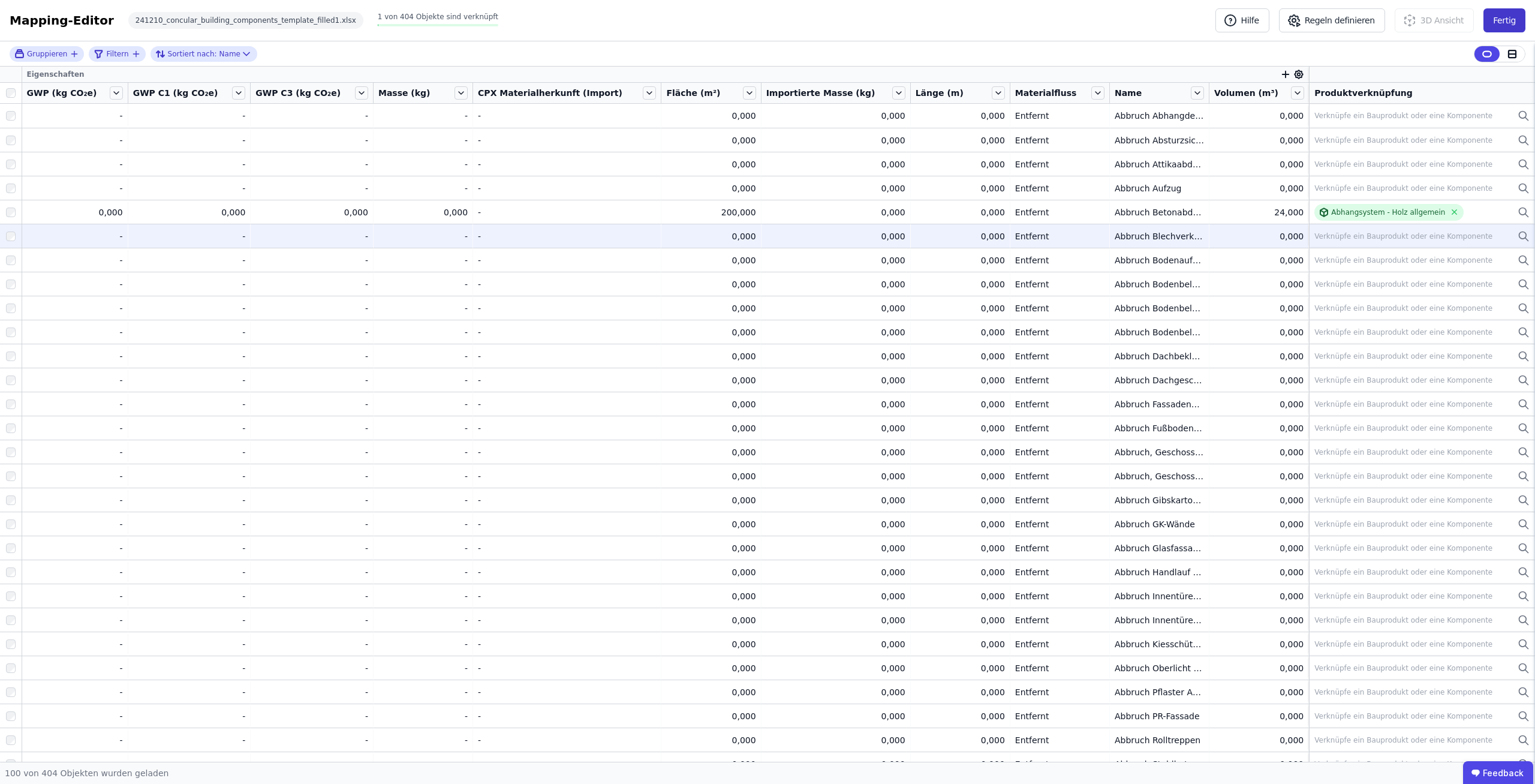
click at [1508, 17] on button "Fertig" at bounding box center [1505, 20] width 42 height 24
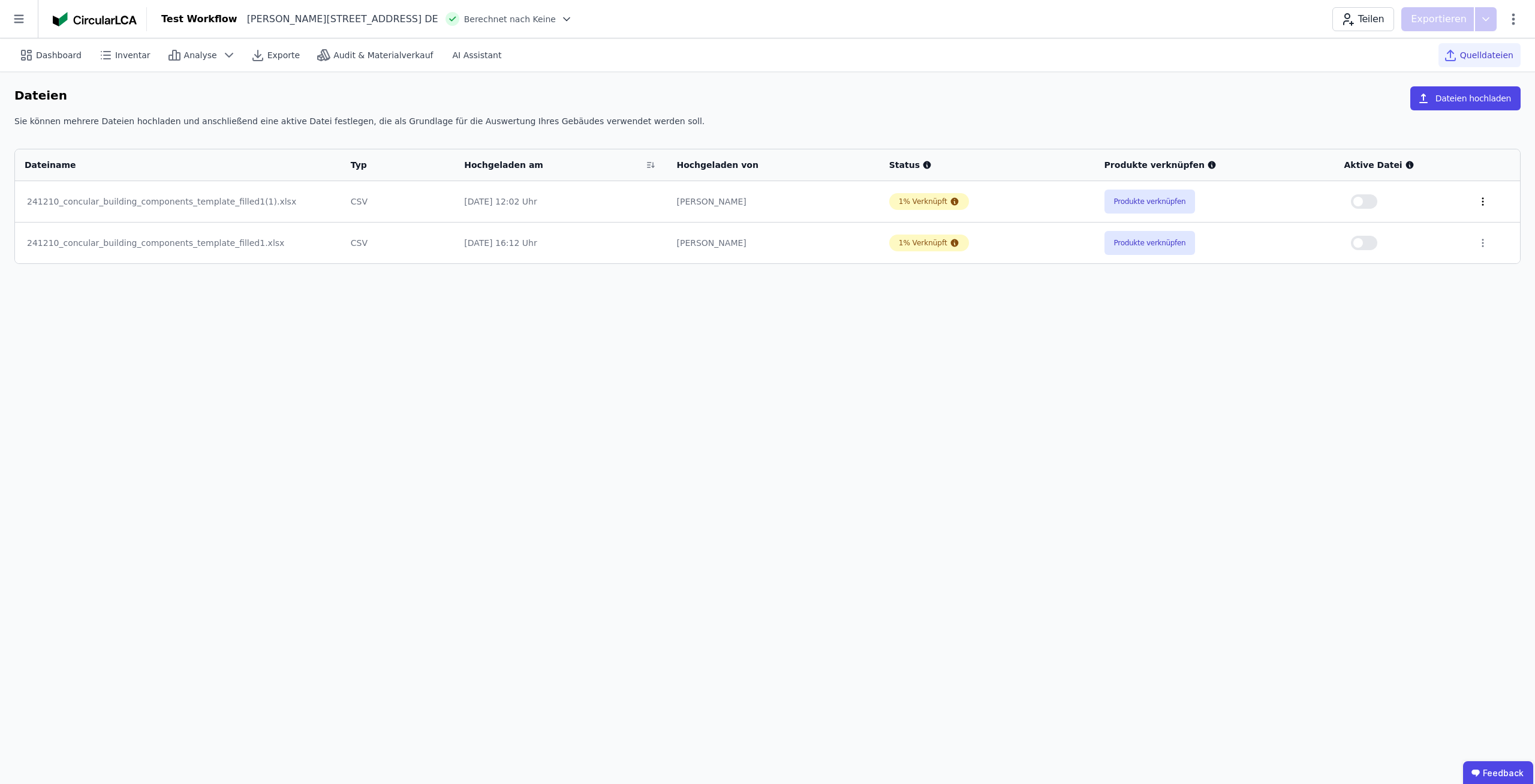
click at [1483, 202] on icon at bounding box center [1483, 201] width 1 height 7
